Goal: Task Accomplishment & Management: Manage account settings

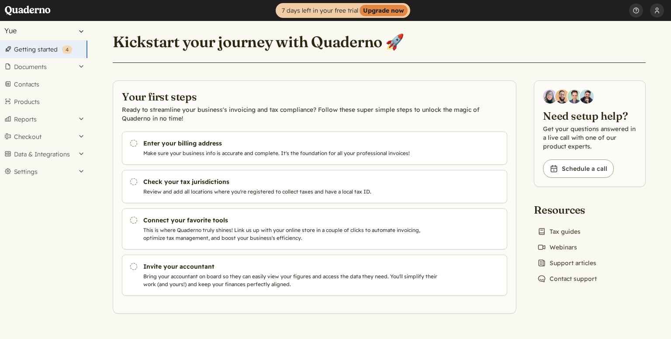
click at [82, 31] on button "Yue" at bounding box center [43, 30] width 87 height 19
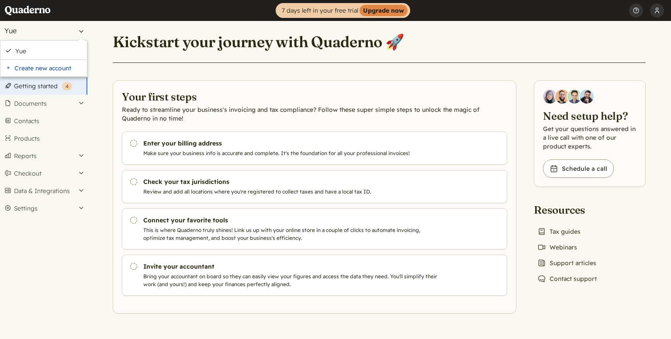
click at [82, 31] on button "Yue" at bounding box center [43, 30] width 87 height 19
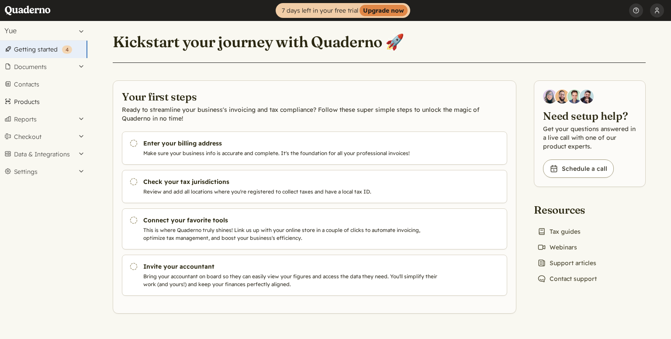
click at [35, 101] on link "Products" at bounding box center [43, 101] width 87 height 17
click at [657, 9] on button "[PERSON_NAME]" at bounding box center [657, 10] width 14 height 21
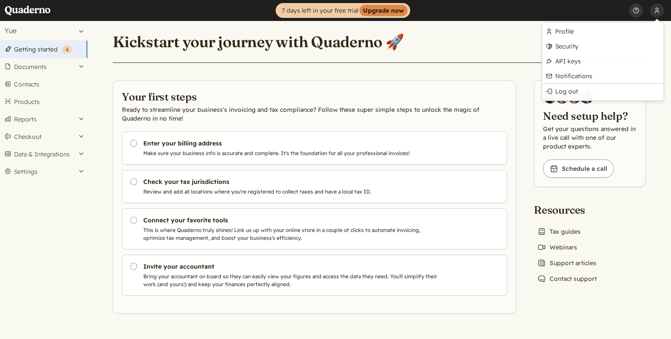
click at [489, 48] on header "Kickstart your journey with Quaderno 🚀" at bounding box center [379, 46] width 533 height 31
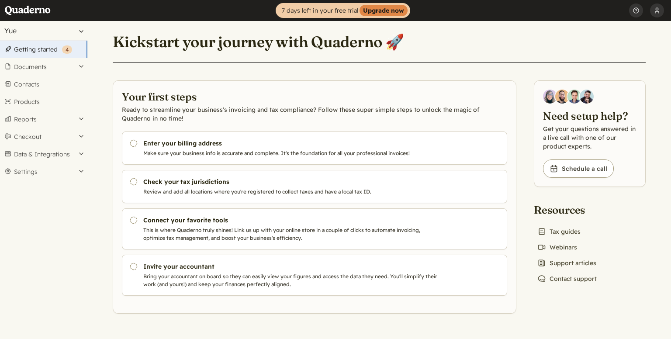
click at [83, 30] on button "Yue" at bounding box center [43, 30] width 87 height 19
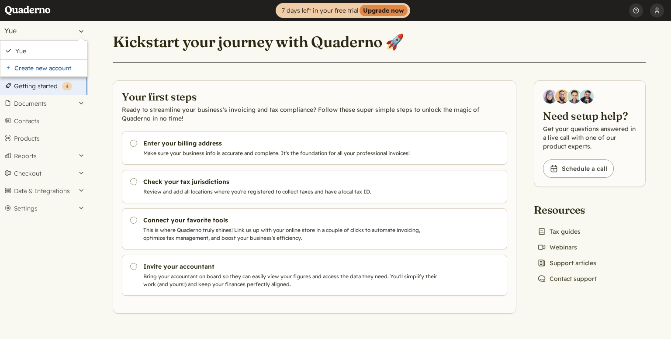
click at [83, 30] on button "Yue" at bounding box center [43, 30] width 87 height 19
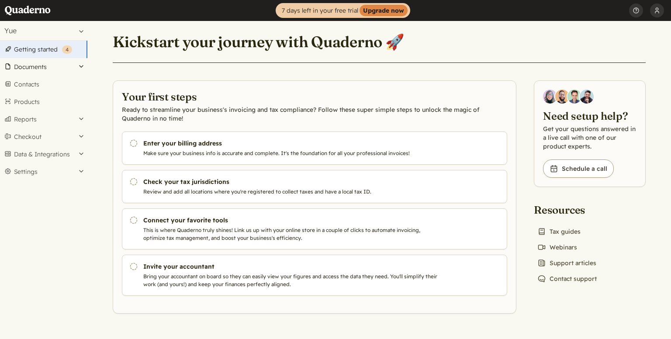
click at [60, 66] on button "Documents" at bounding box center [43, 66] width 87 height 17
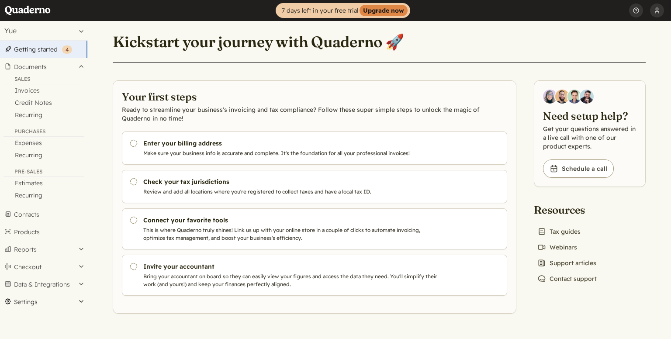
click at [81, 304] on button "Settings" at bounding box center [43, 301] width 87 height 17
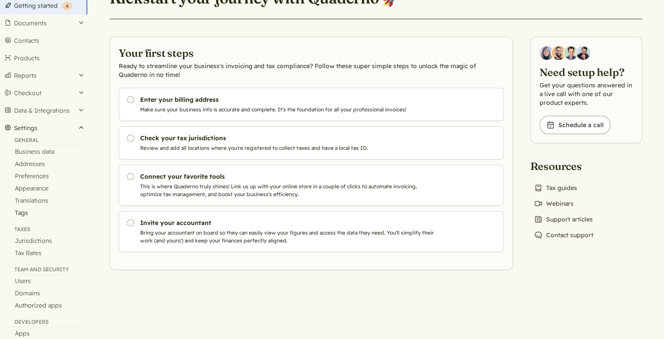
scroll to position [82, 0]
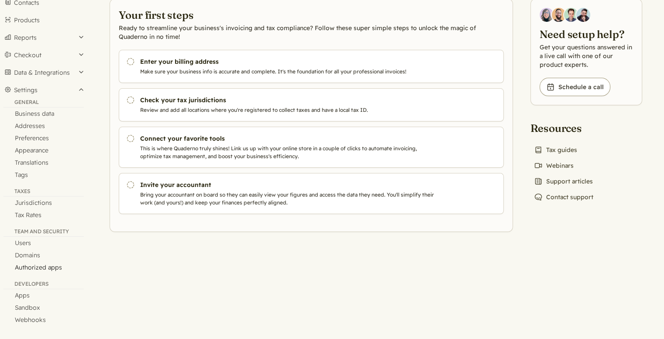
click at [57, 269] on link "Authorized apps" at bounding box center [43, 267] width 87 height 12
